Goal: Information Seeking & Learning: Learn about a topic

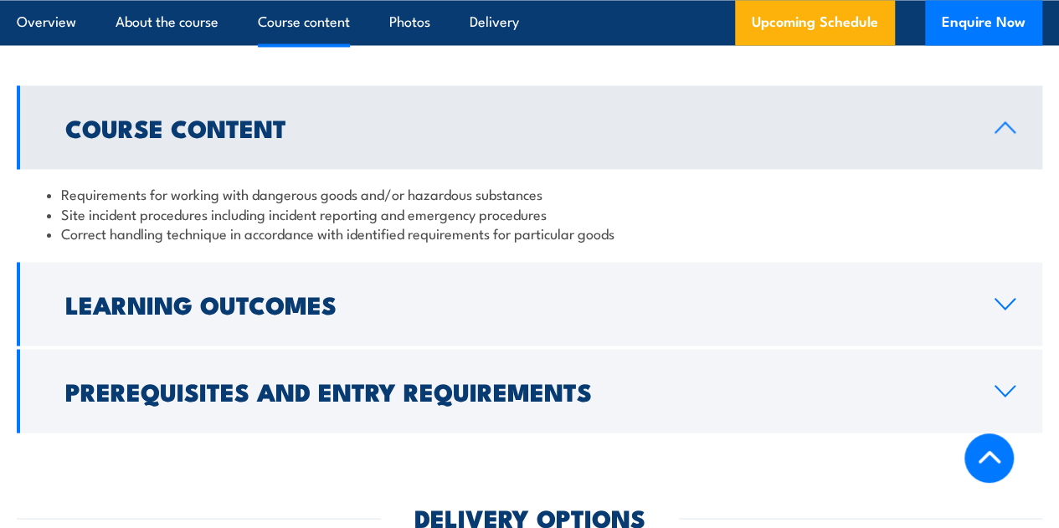
scroll to position [1506, 0]
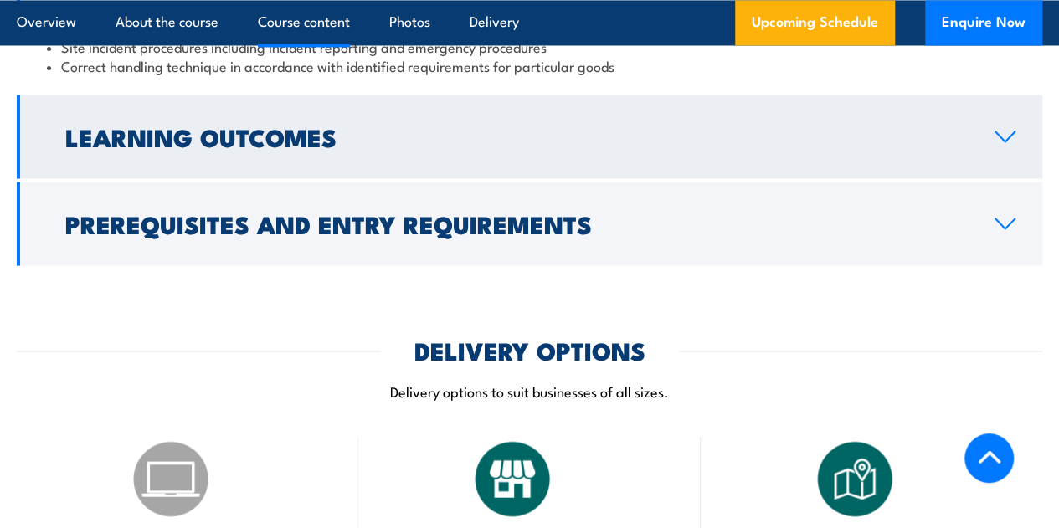
click at [266, 146] on h2 "Learning Outcomes" at bounding box center [516, 136] width 902 height 22
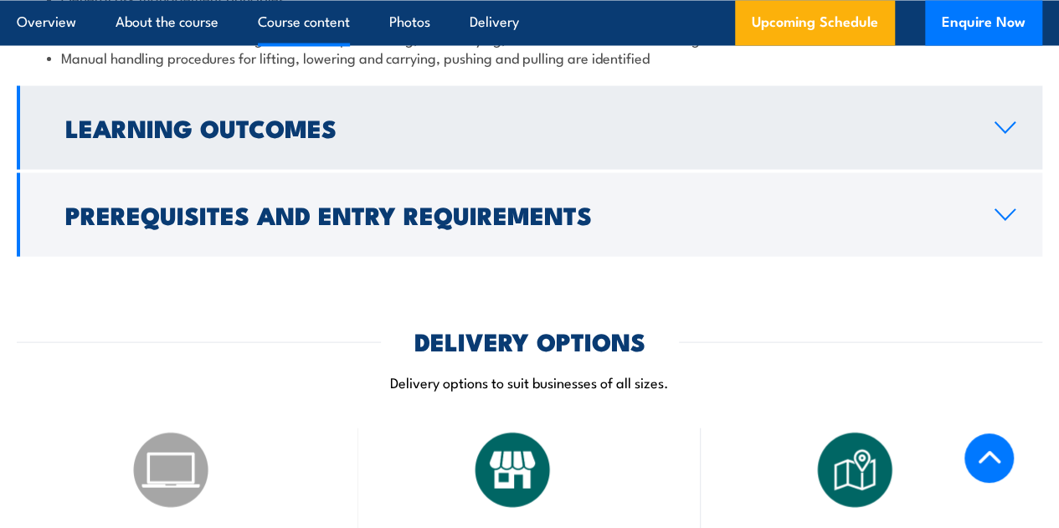
click at [169, 137] on h2 "Learning Outcomes" at bounding box center [516, 126] width 902 height 22
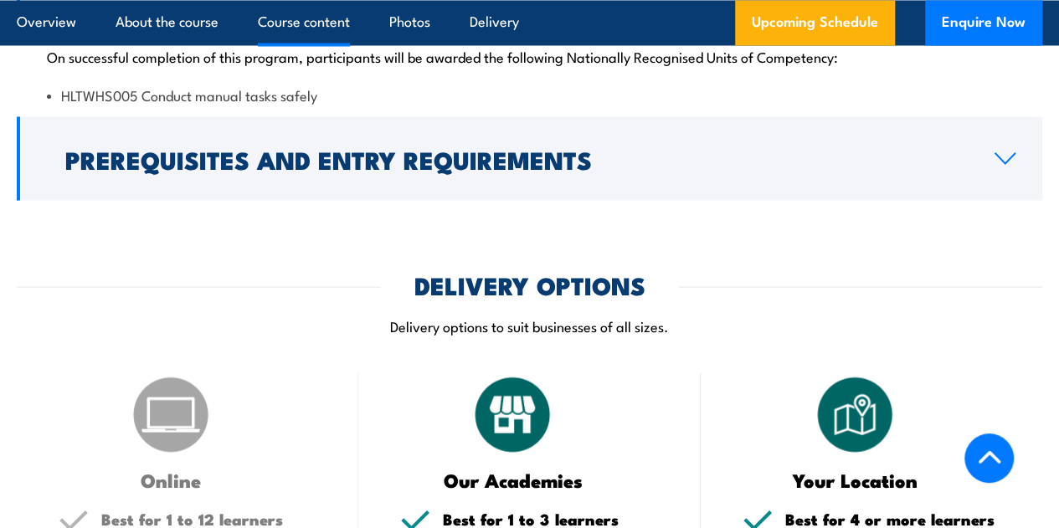
scroll to position [1491, 0]
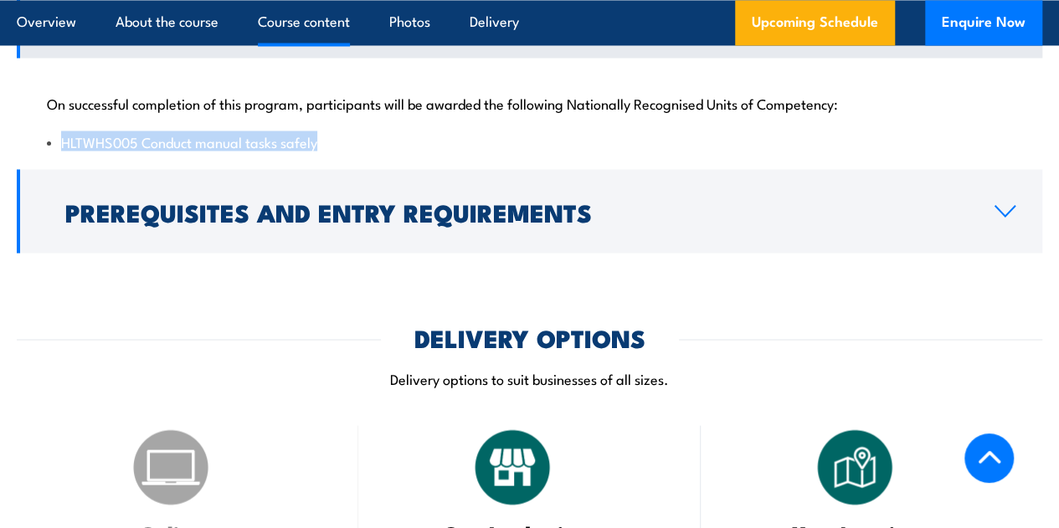
drag, startPoint x: 62, startPoint y: 159, endPoint x: 333, endPoint y: 155, distance: 271.2
click at [333, 151] on li "HLTWHS005 Conduct manual tasks safely" at bounding box center [529, 140] width 965 height 19
copy li "HLTWHS005 Conduct manual tasks safely"
